Goal: Transaction & Acquisition: Book appointment/travel/reservation

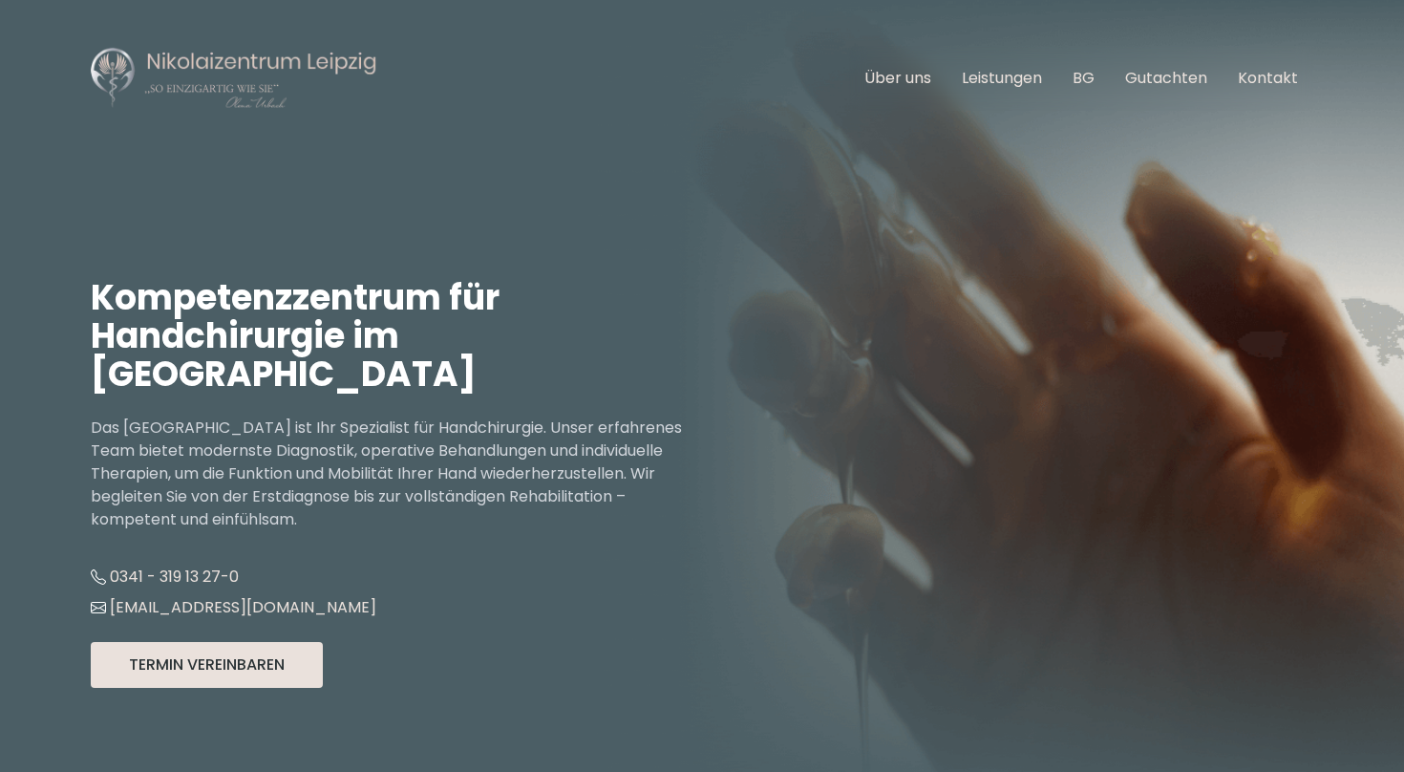
click at [251, 666] on button "Termin Vereinbaren" at bounding box center [207, 665] width 232 height 46
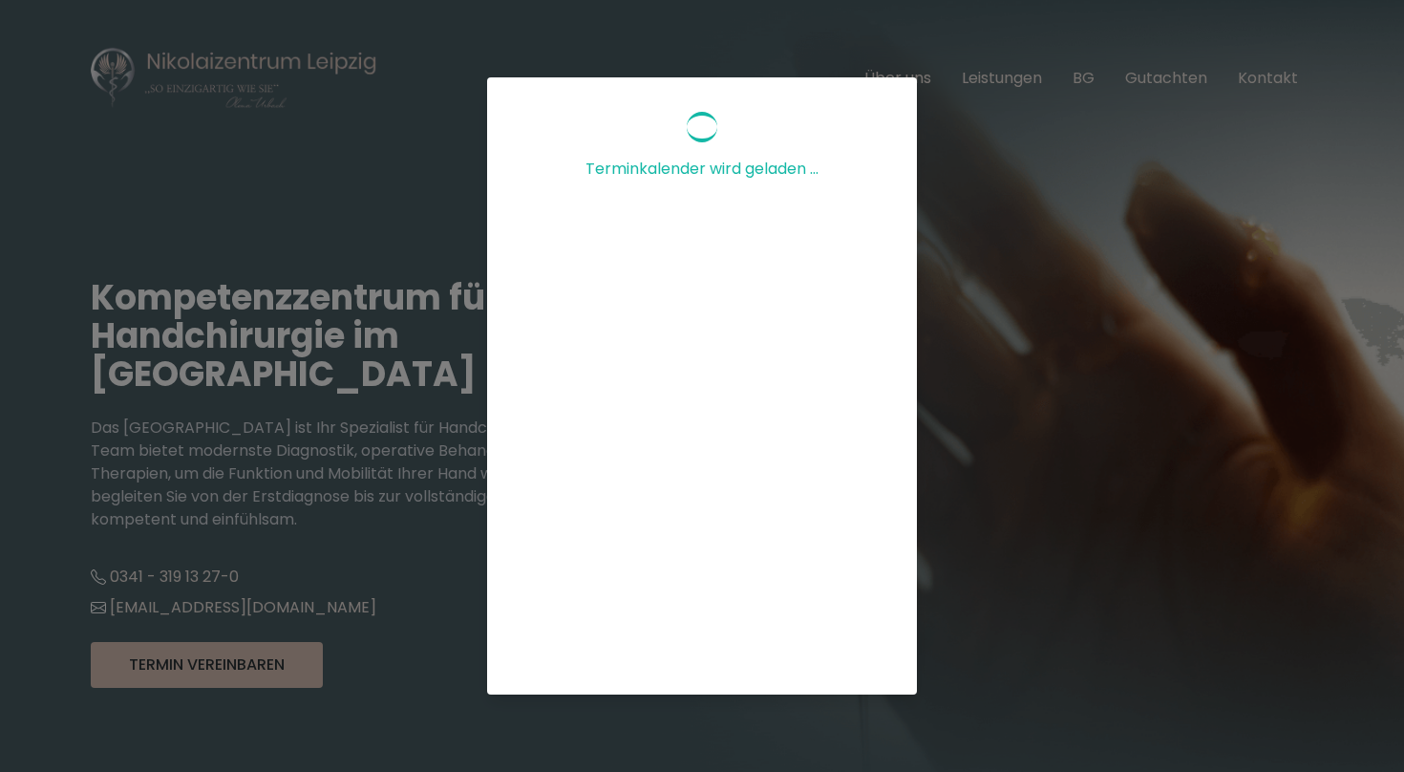
scroll to position [236, 0]
click at [973, 223] on div "Terminkalender wird geladen ..." at bounding box center [702, 386] width 1404 height 772
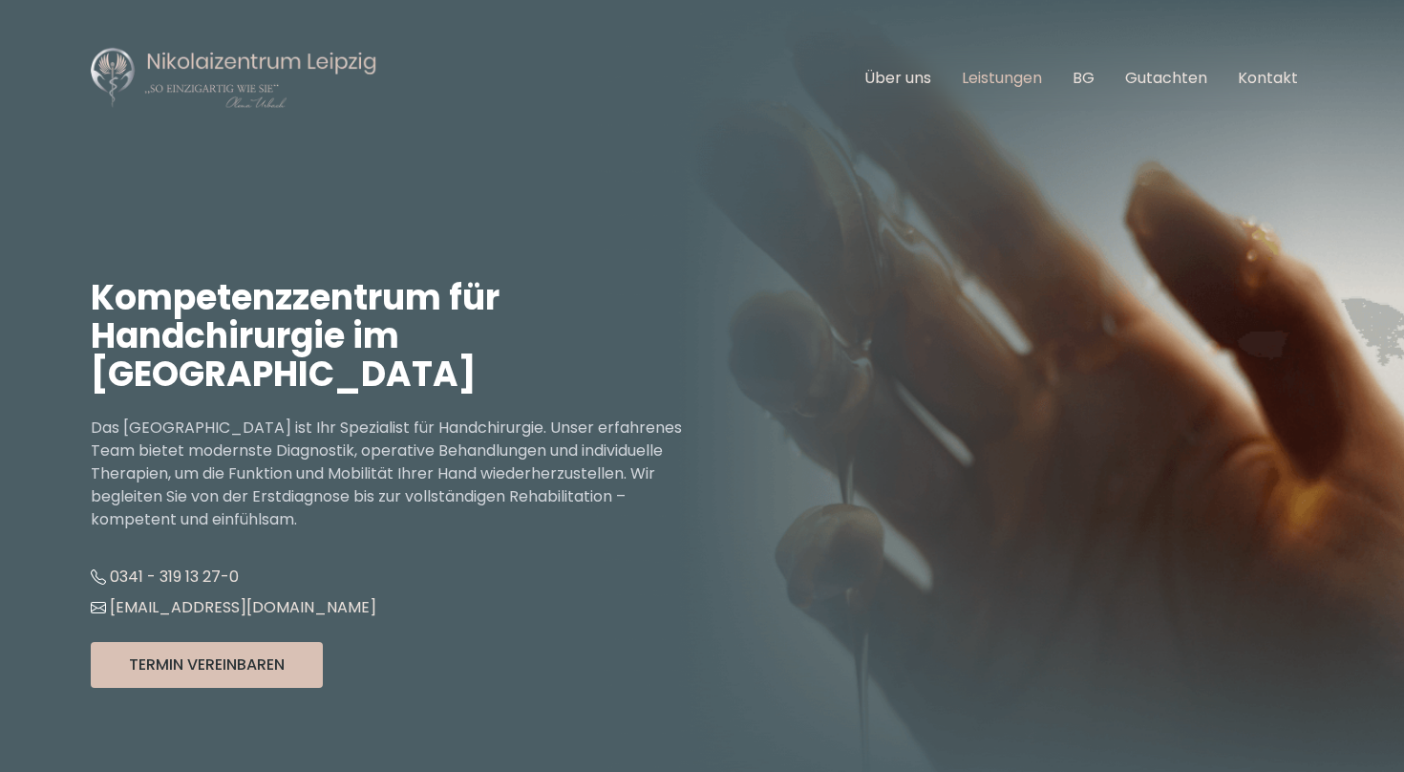
click at [1009, 79] on link "Leistungen" at bounding box center [1002, 78] width 80 height 22
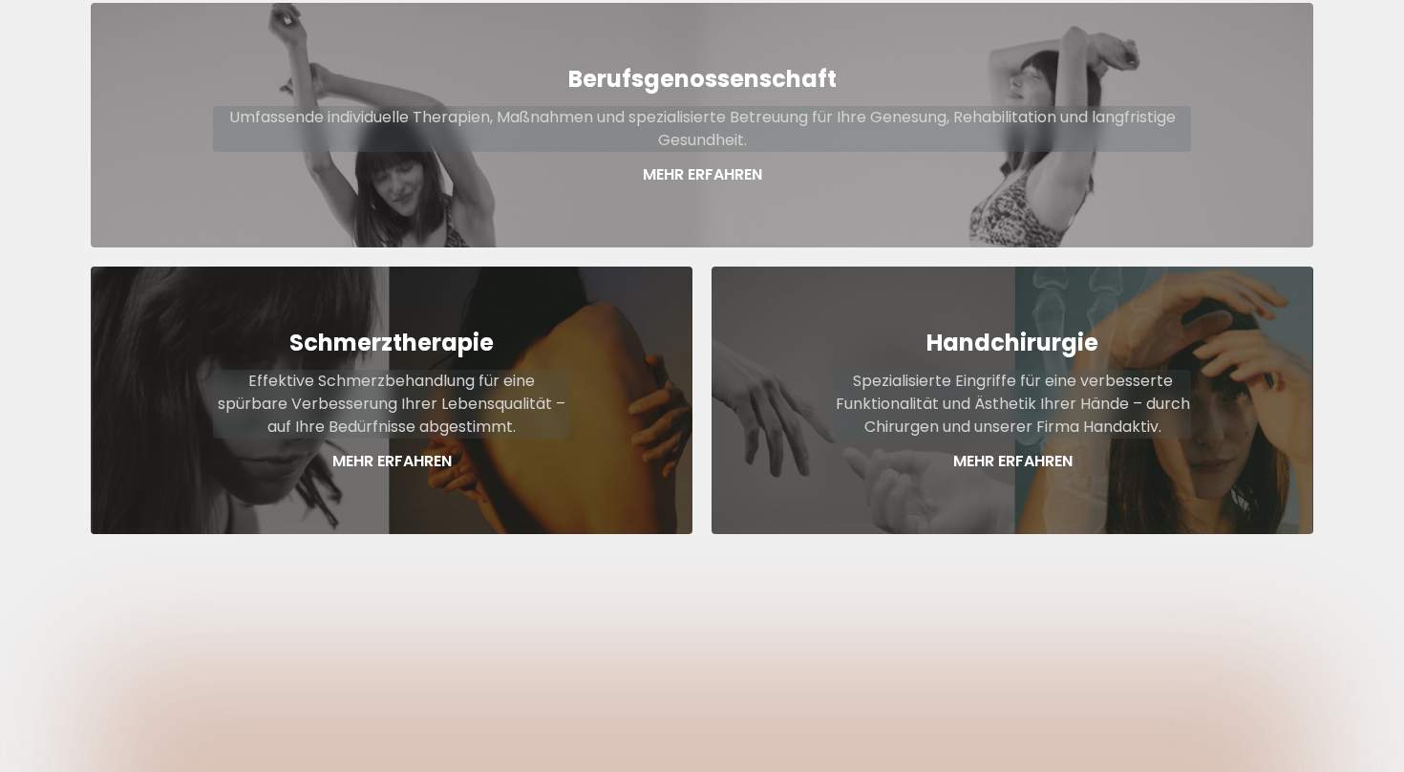
scroll to position [1154, 0]
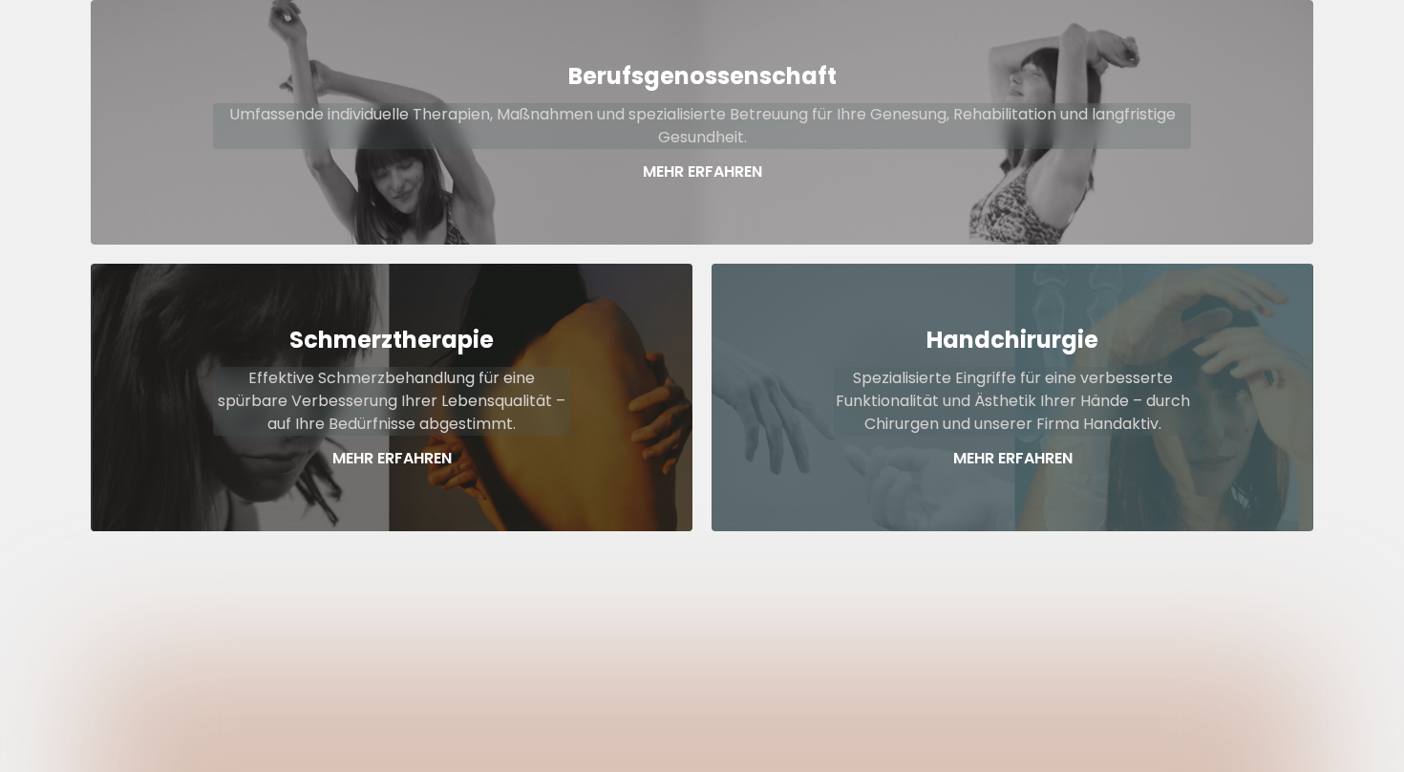
click at [925, 378] on p "Spezialisierte Eingriffe für eine verbesserte Funktionalität und Ästhetik Ihrer…" at bounding box center [1012, 401] width 357 height 69
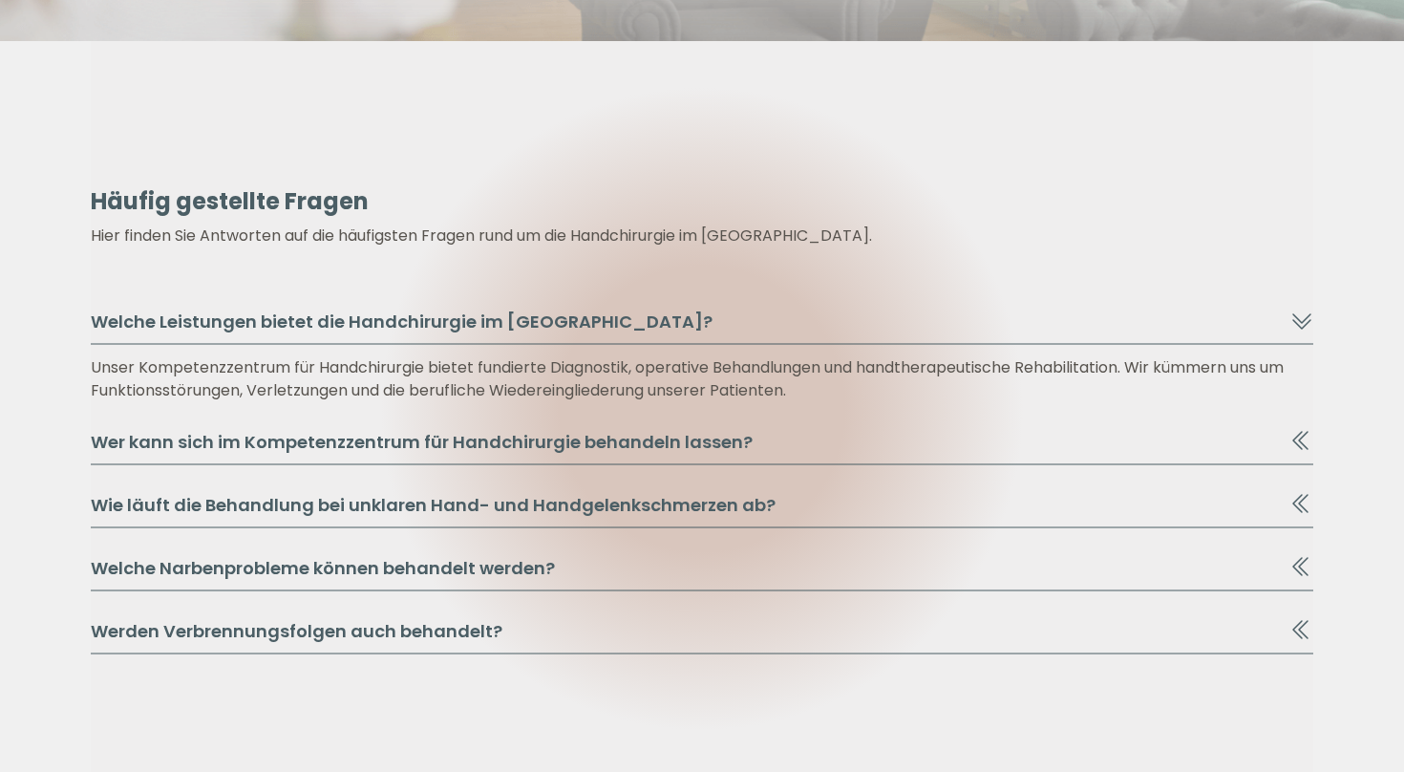
scroll to position [3722, 0]
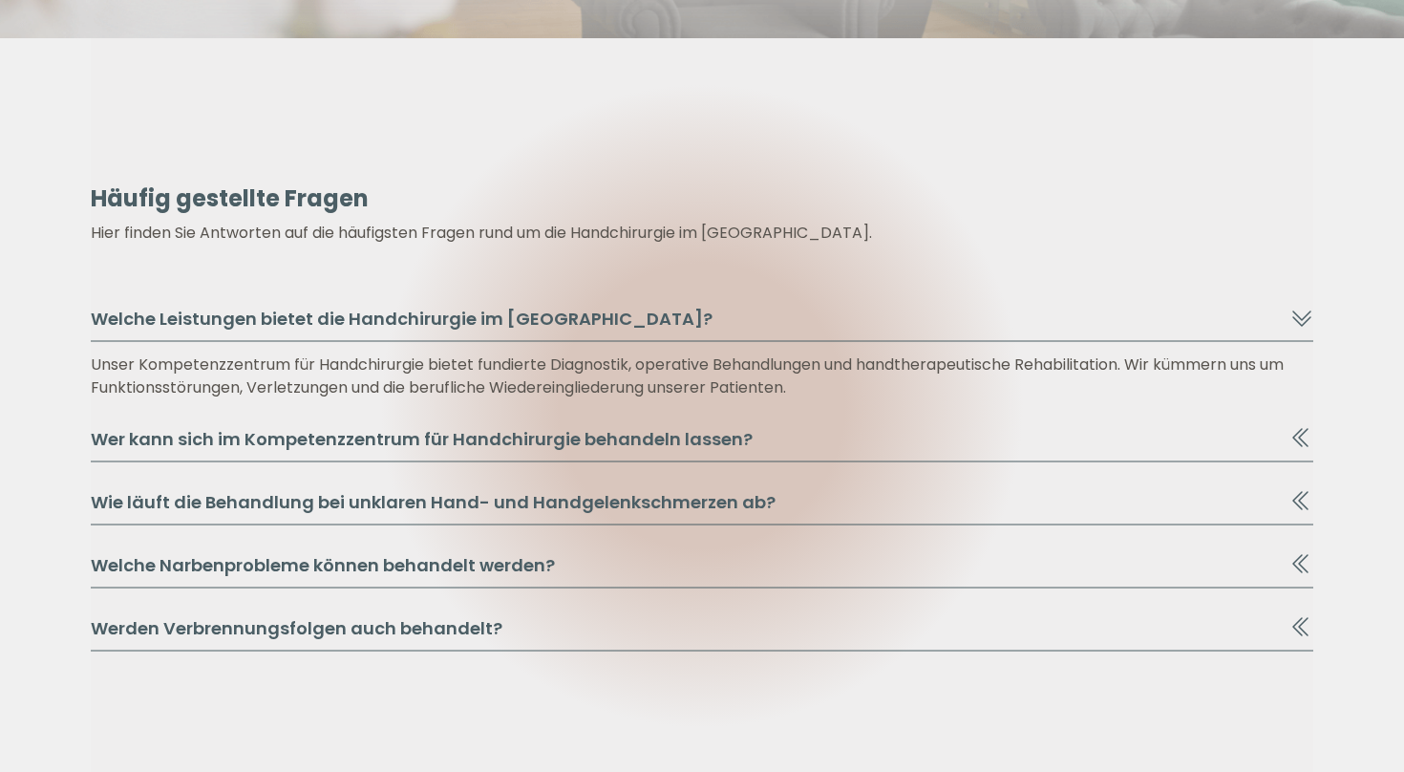
click at [606, 442] on button "Wer kann sich im Kompetenzzentrum für Handchirurgie behandeln lassen?" at bounding box center [702, 444] width 1222 height 36
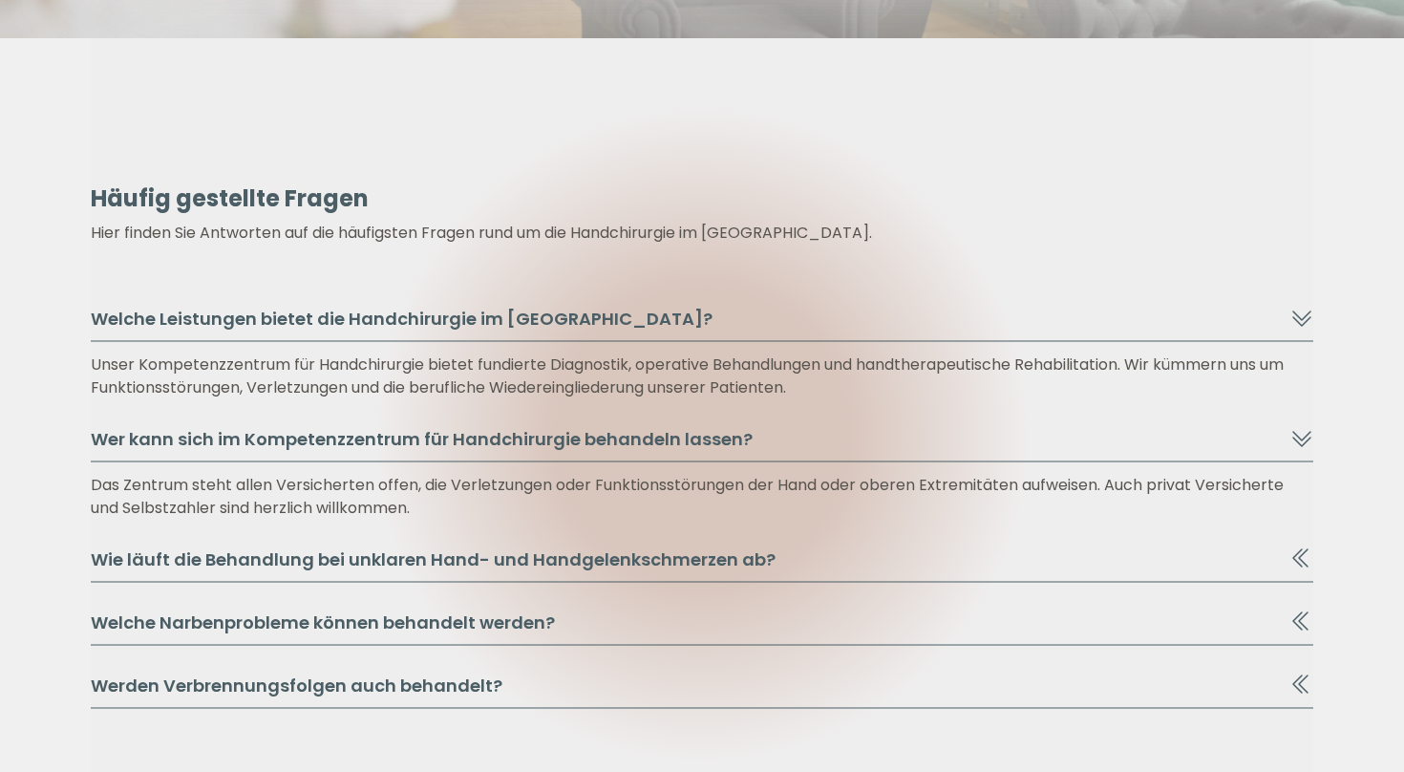
click at [639, 567] on button "Wie läuft die Behandlung bei unklaren Hand- und Handgelenkschmerzen ab?" at bounding box center [702, 564] width 1222 height 36
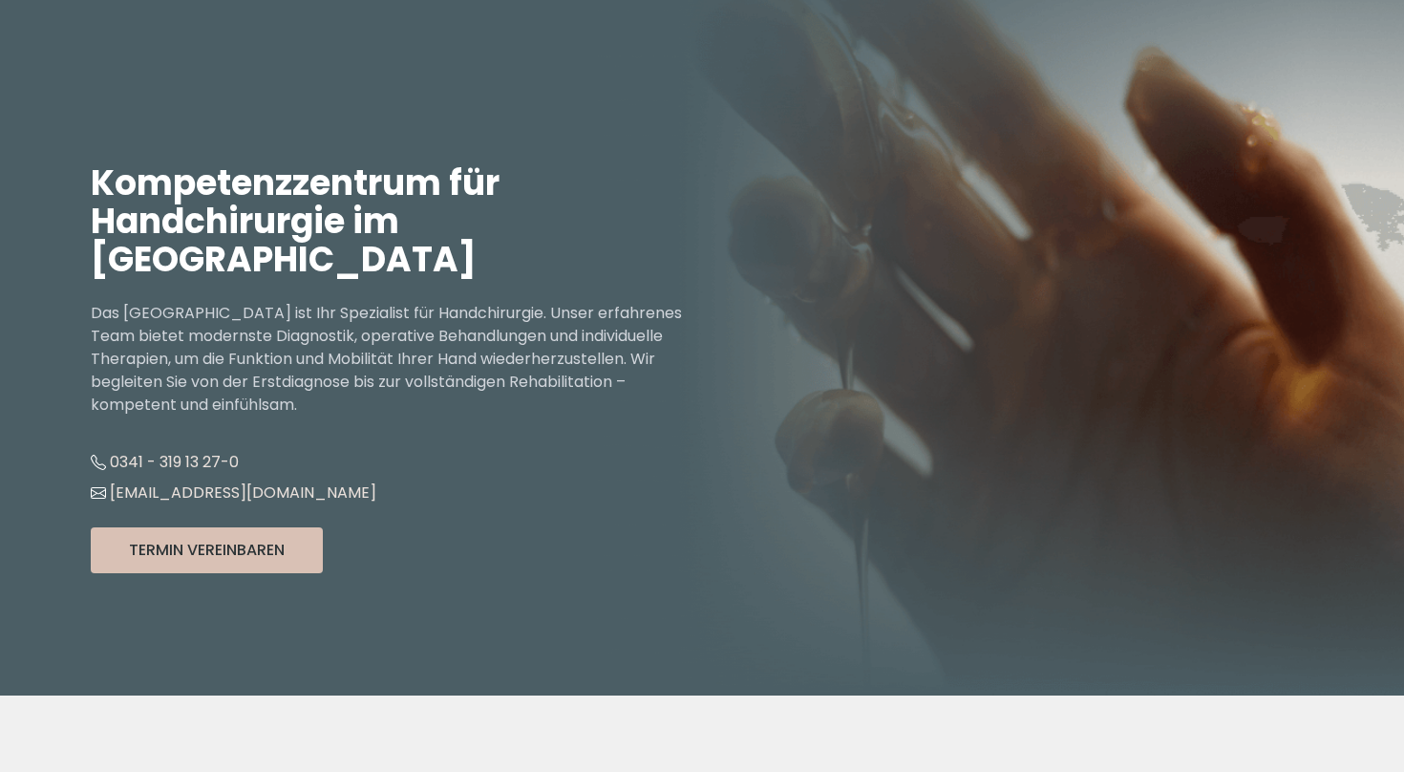
scroll to position [0, 0]
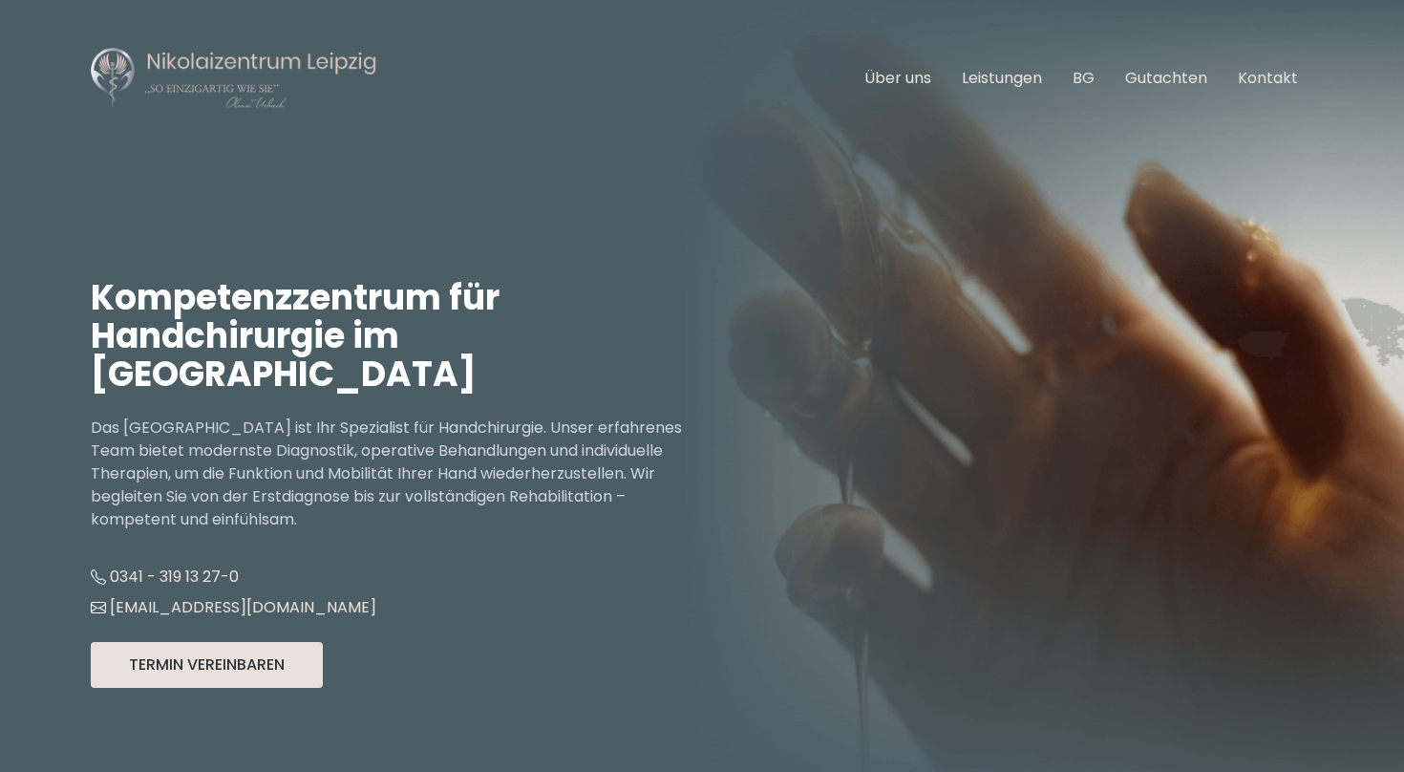
click at [295, 648] on button "Termin Vereinbaren" at bounding box center [207, 665] width 232 height 46
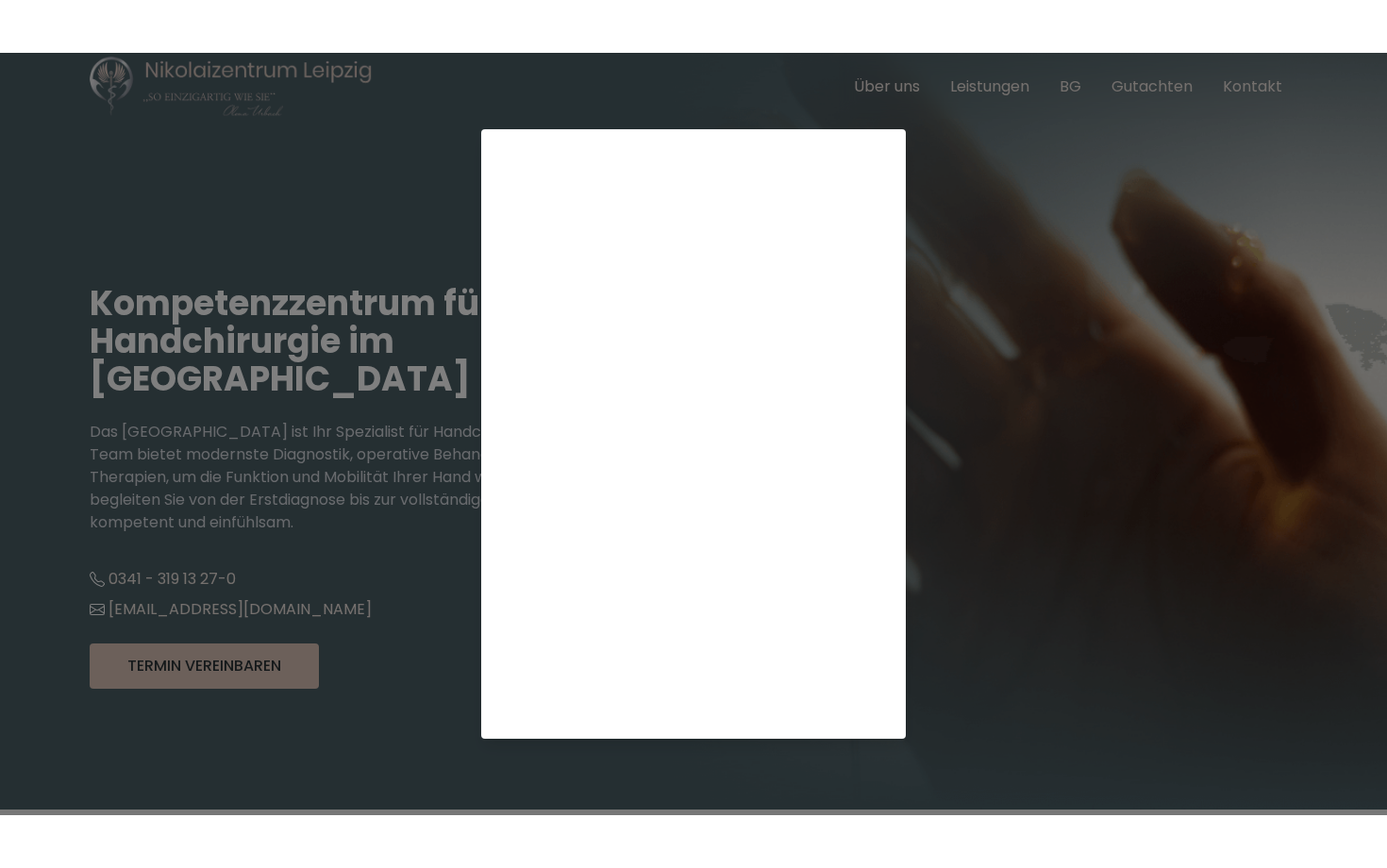
scroll to position [50, 0]
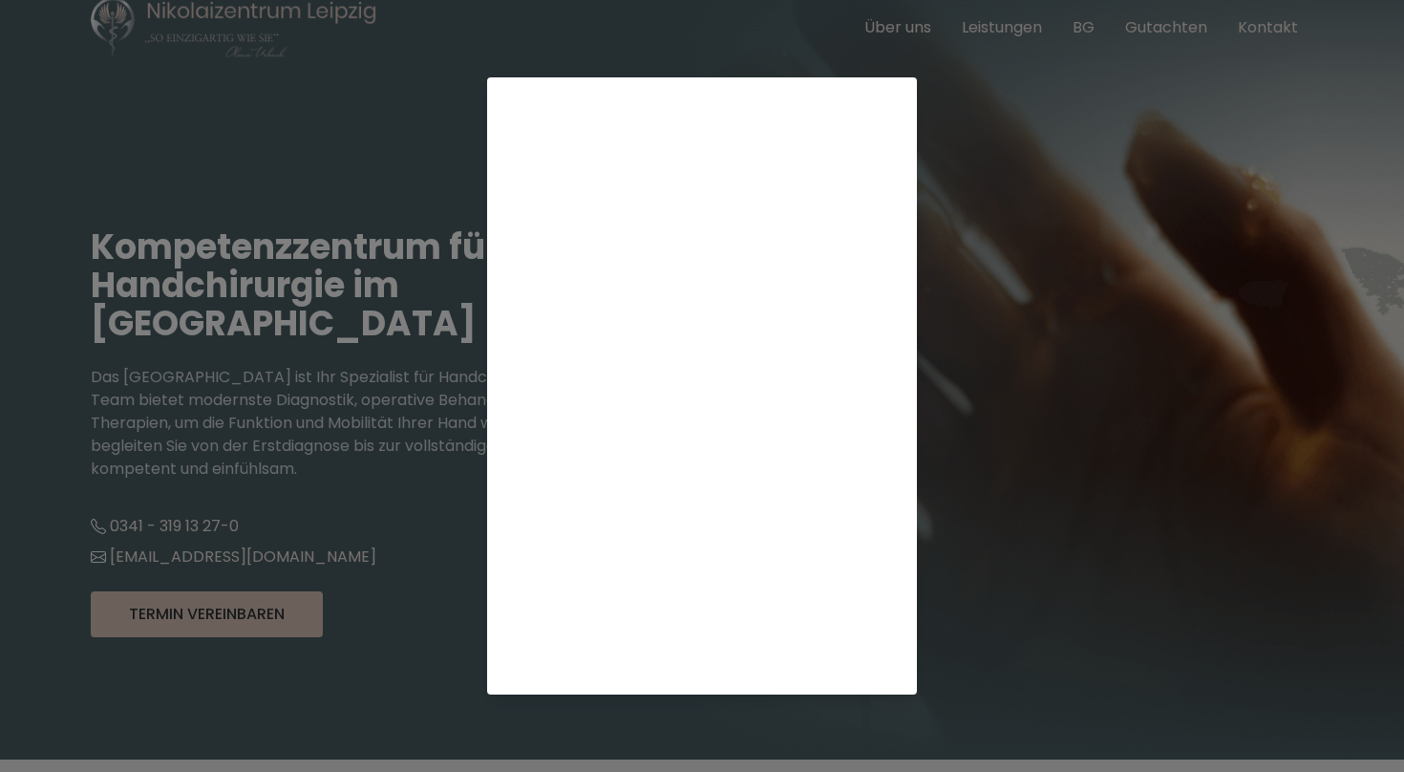
click at [1009, 167] on div "Terminkalender wird geladen ..." at bounding box center [702, 386] width 1404 height 772
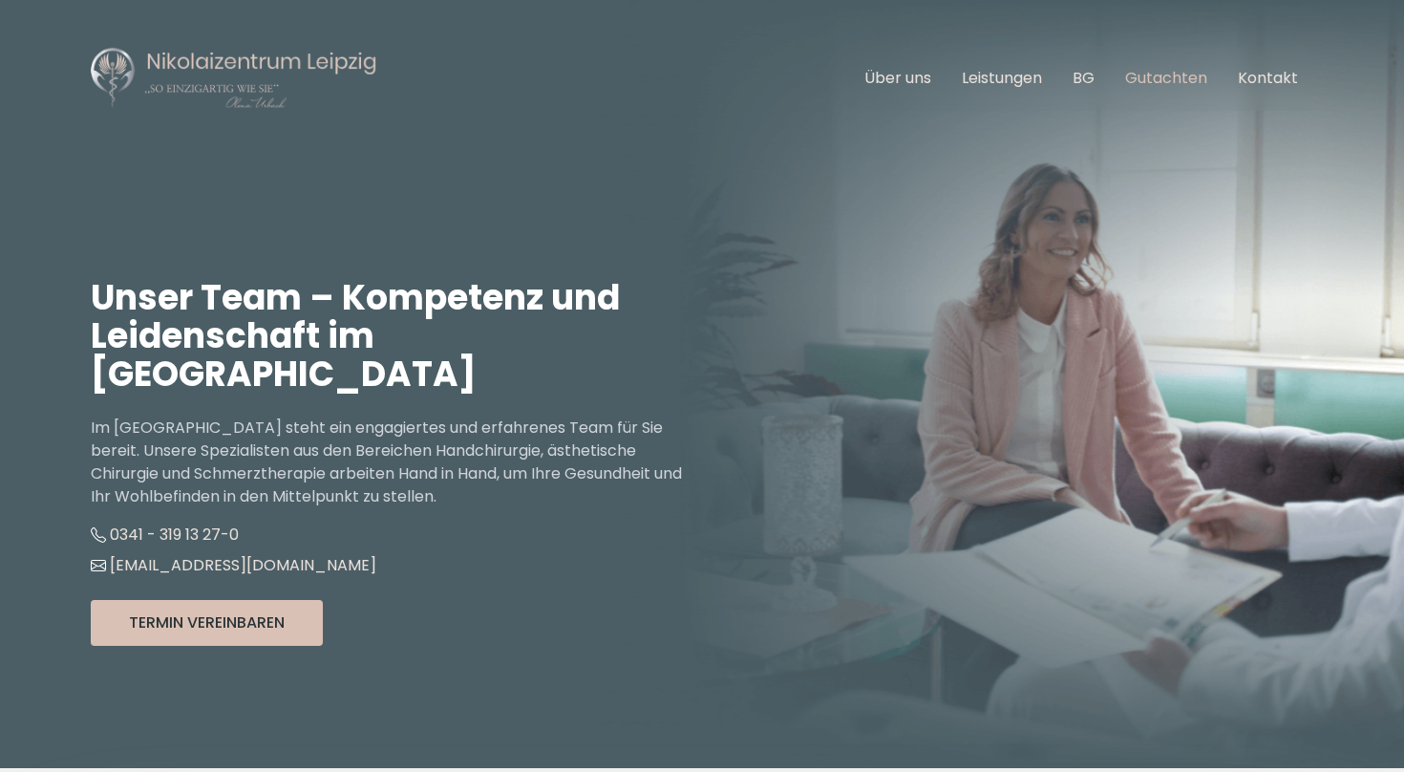
click at [1154, 75] on link "Gutachten" at bounding box center [1166, 78] width 82 height 22
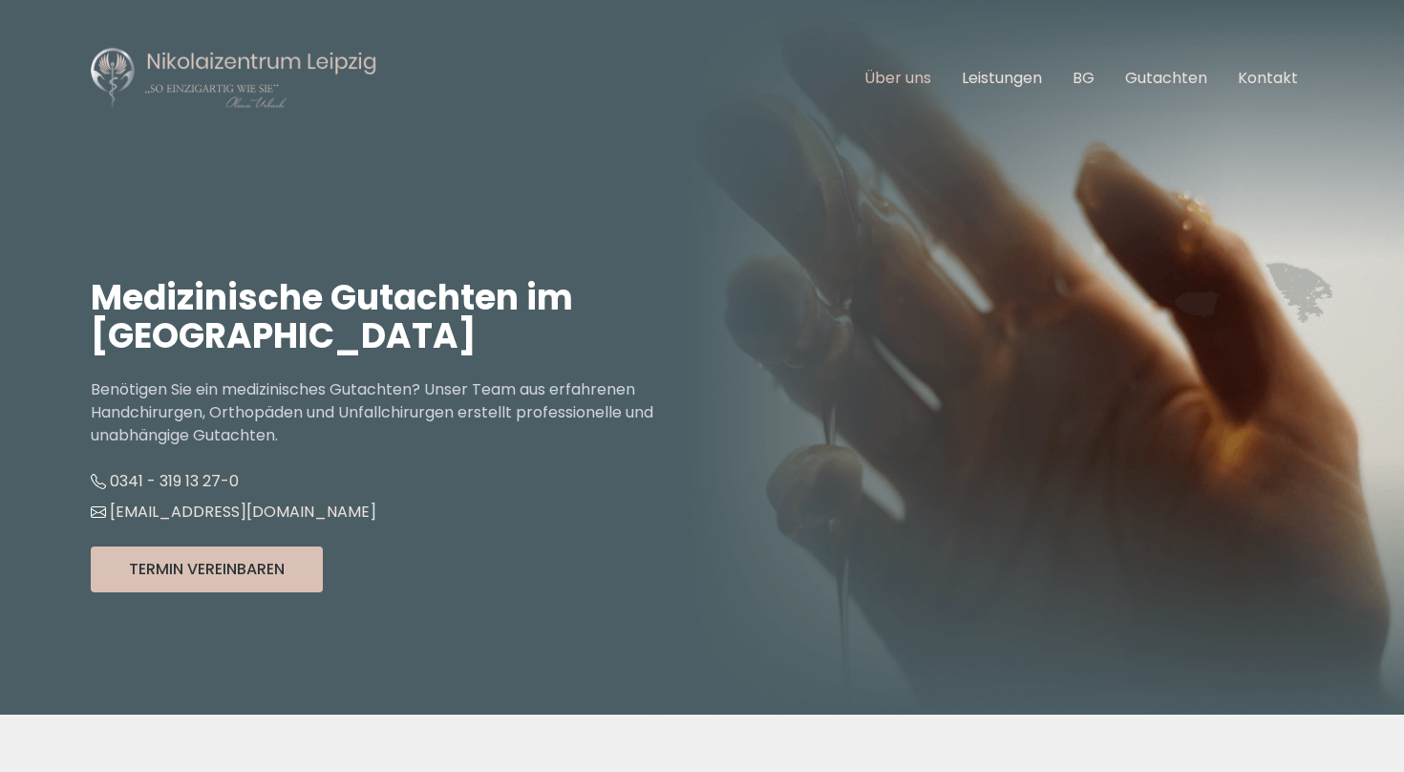
click at [918, 81] on link "Über uns" at bounding box center [897, 78] width 67 height 22
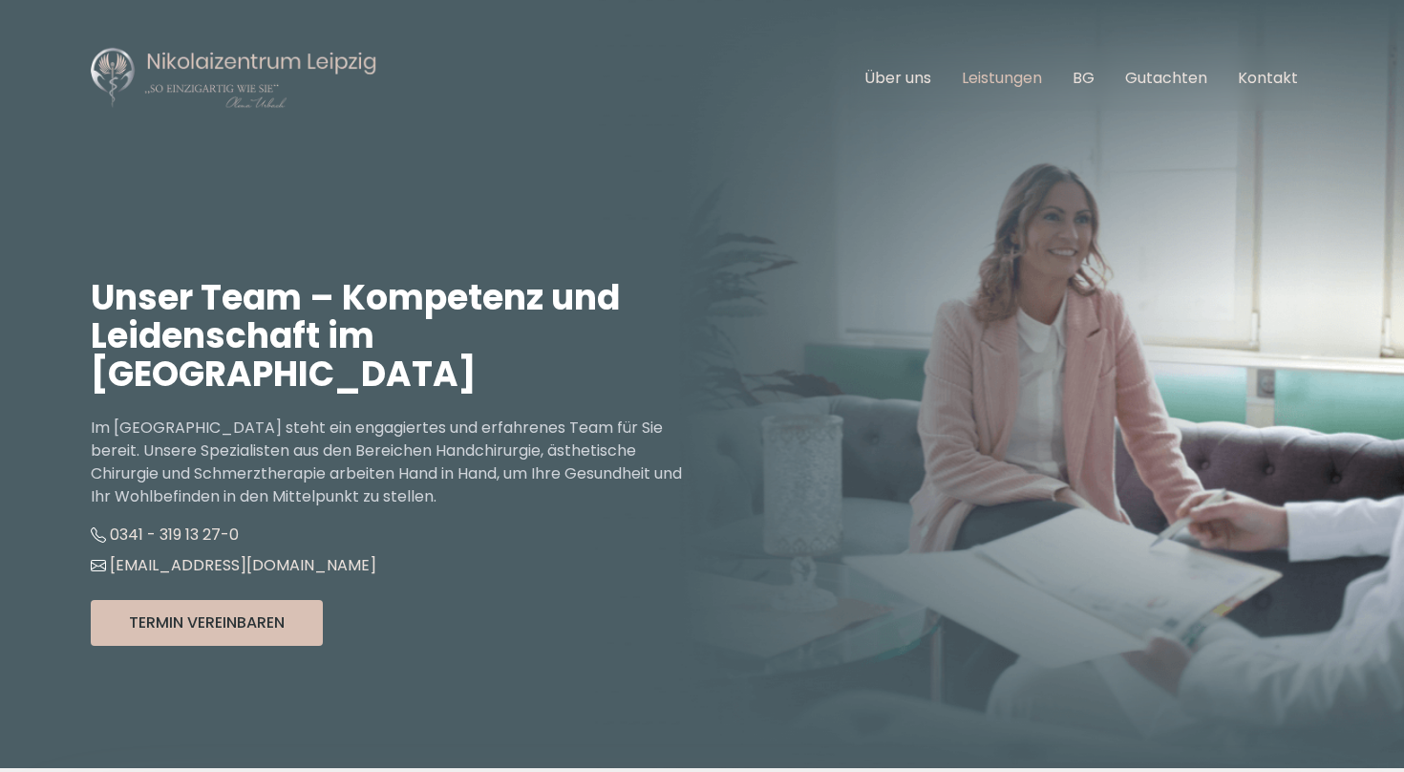
click at [1008, 73] on link "Leistungen" at bounding box center [1002, 78] width 80 height 22
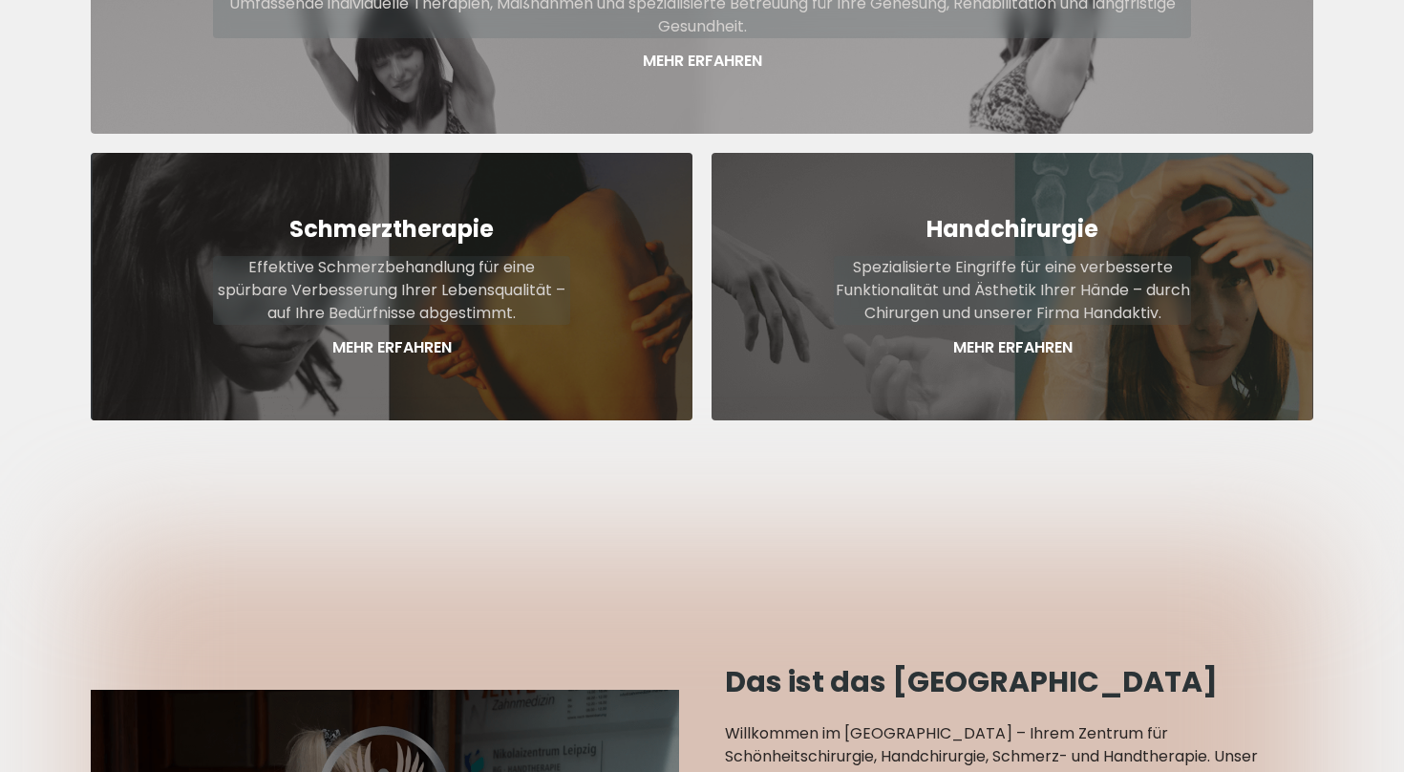
scroll to position [1343, 0]
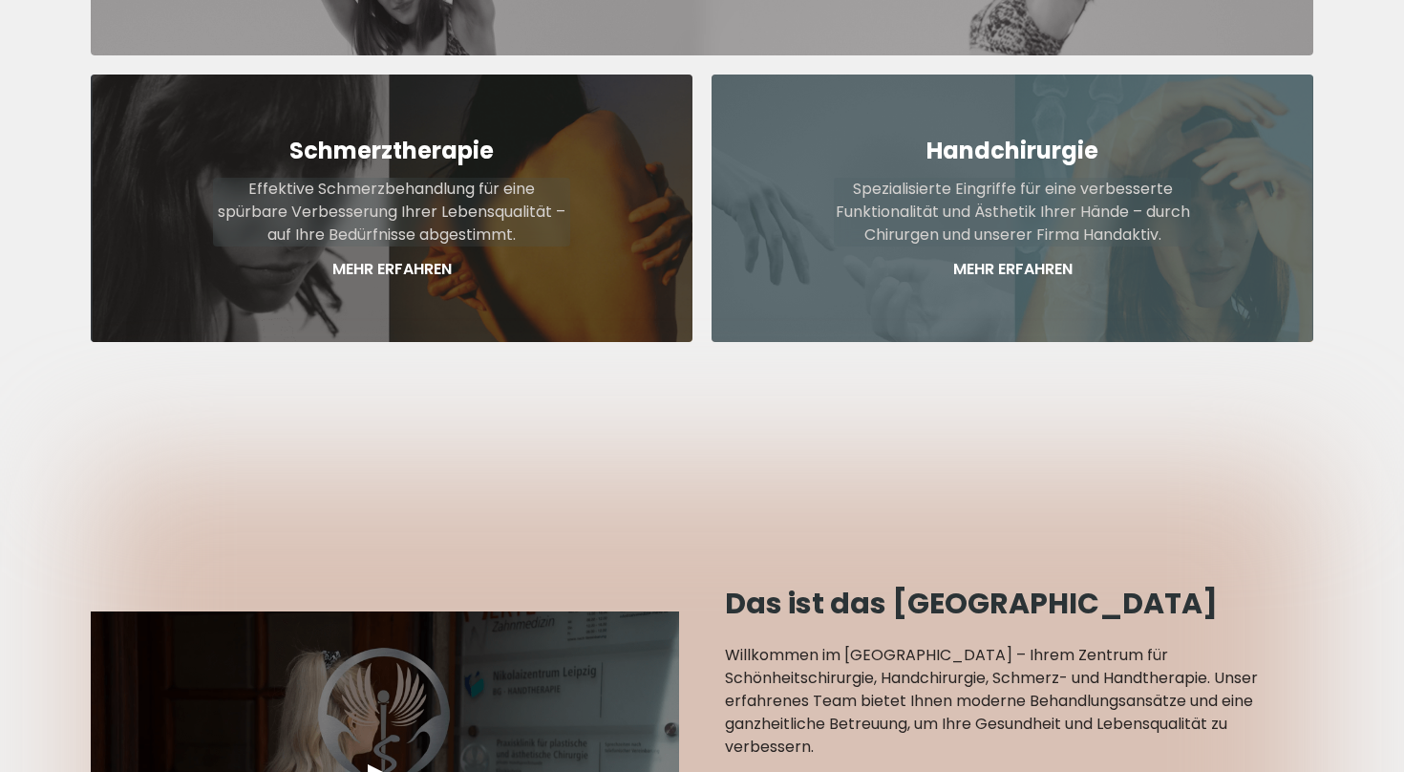
click at [942, 178] on p "Spezialisierte Eingriffe für eine verbesserte Funktionalität und Ästhetik Ihrer…" at bounding box center [1012, 212] width 357 height 69
